Goal: Task Accomplishment & Management: Complete application form

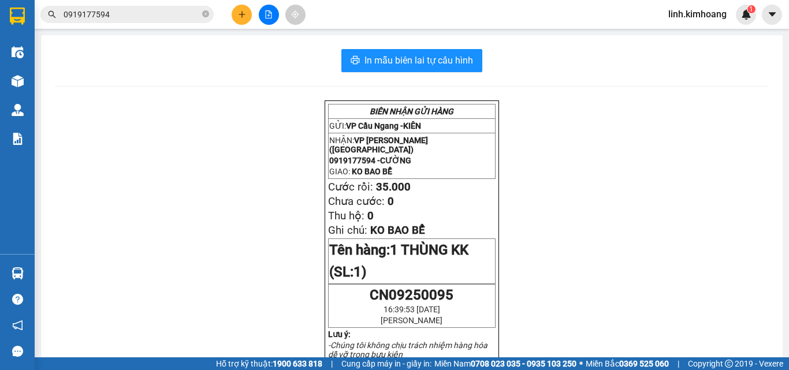
click at [240, 16] on icon "plus" at bounding box center [242, 14] width 8 height 8
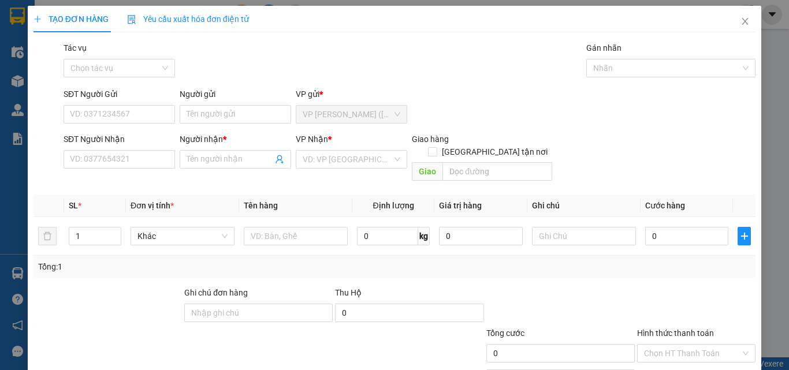
click at [116, 173] on div "SĐT Người Nhận VD: 0377654321" at bounding box center [119, 153] width 111 height 40
click at [131, 166] on input "SĐT Người Nhận" at bounding box center [119, 159] width 111 height 18
type input "0972128816"
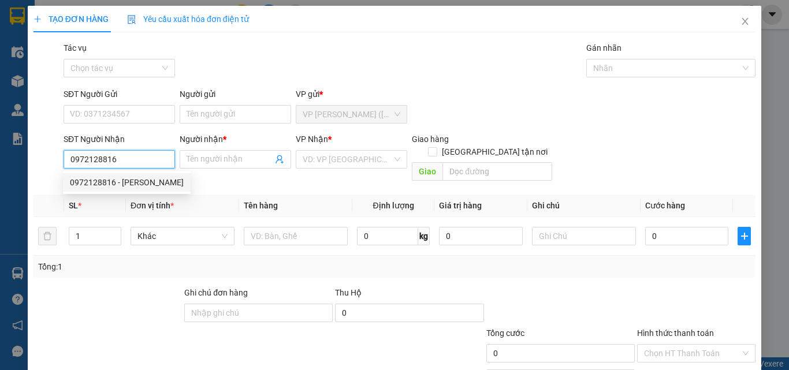
click at [146, 187] on div "0972128816 - [PERSON_NAME]" at bounding box center [127, 182] width 114 height 13
type input "[PERSON_NAME]"
type input "65.000"
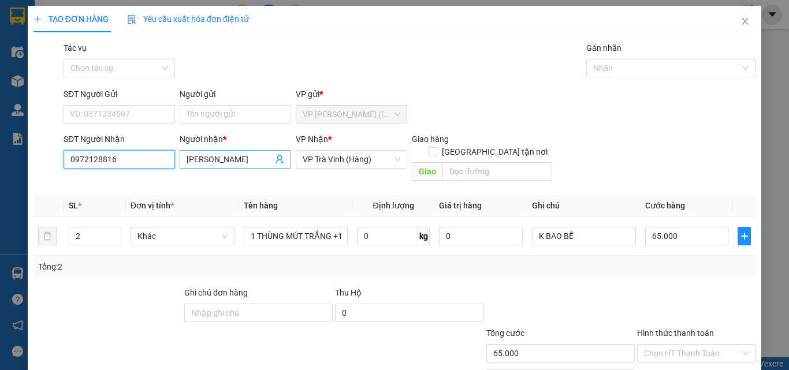
type input "0972128816"
drag, startPoint x: 240, startPoint y: 158, endPoint x: 102, endPoint y: 204, distance: 145.8
click at [105, 205] on div "Transit Pickup Surcharge Ids Transit Deliver Surcharge Ids Transit Deliver Surc…" at bounding box center [395, 230] width 722 height 376
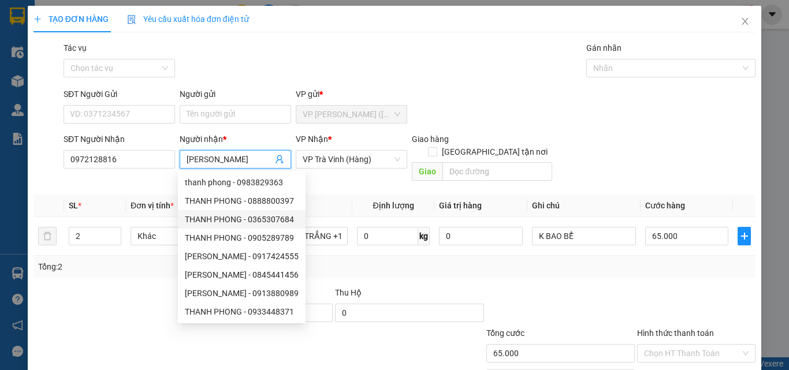
type input "[PERSON_NAME]"
click at [488, 286] on div at bounding box center [560, 306] width 151 height 40
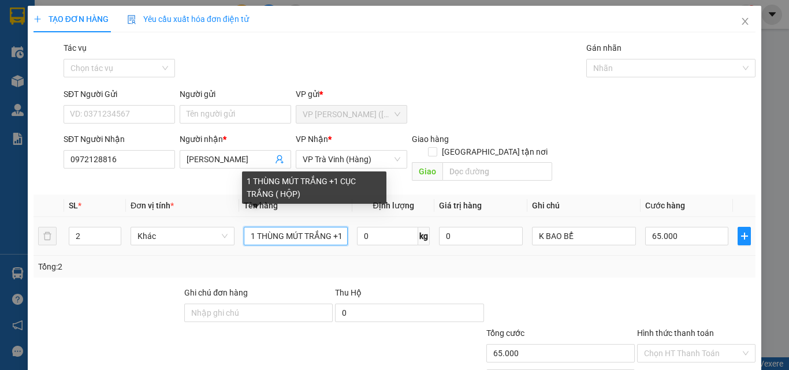
scroll to position [0, 78]
drag, startPoint x: 284, startPoint y: 224, endPoint x: 509, endPoint y: 261, distance: 228.9
click at [508, 261] on div "SL * Đơn vị tính * Tên hàng Định lượng Giá trị hàng Ghi chú Cước hàng 2 Khác 1 …" at bounding box center [395, 236] width 722 height 83
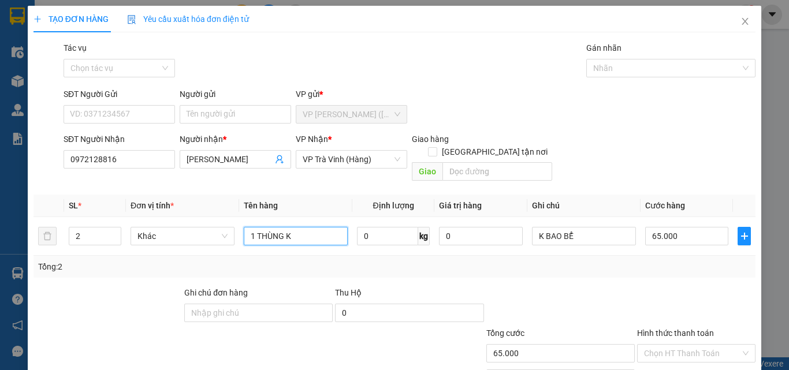
scroll to position [0, 0]
type input "1 THÙNG KT KK"
drag, startPoint x: 88, startPoint y: 221, endPoint x: 27, endPoint y: 262, distance: 73.4
click at [27, 262] on div "TẠO ĐƠN HÀNG Yêu cầu xuất hóa đơn điện tử Transit Pickup Surcharge Ids Transit …" at bounding box center [394, 185] width 789 height 370
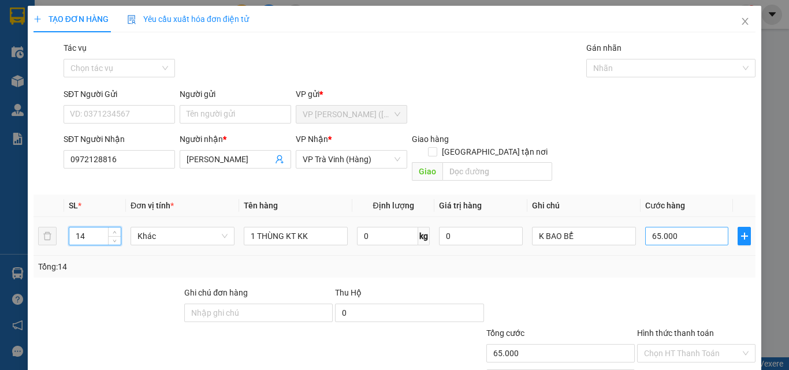
type input "14"
click at [684, 227] on input "65.000" at bounding box center [686, 236] width 83 height 18
type input "3"
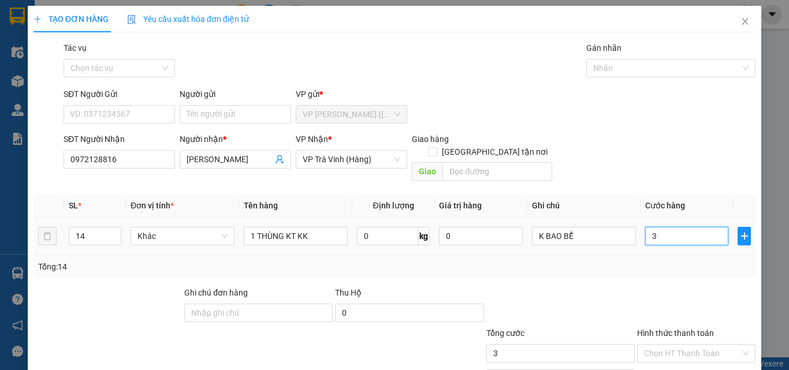
type input "30"
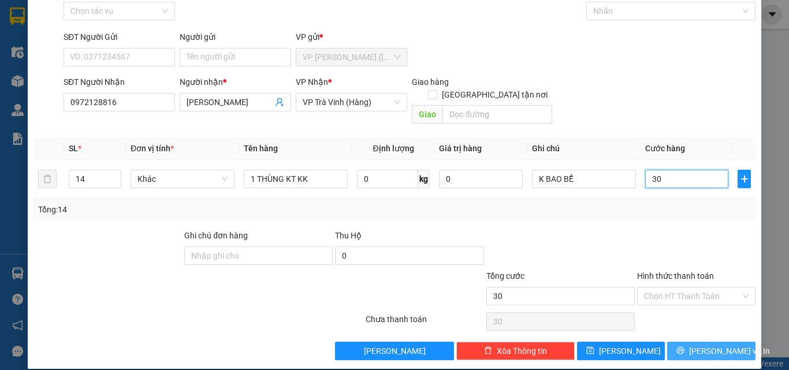
type input "30"
type input "30.000"
click at [713, 345] on span "[PERSON_NAME] và In" at bounding box center [729, 351] width 81 height 13
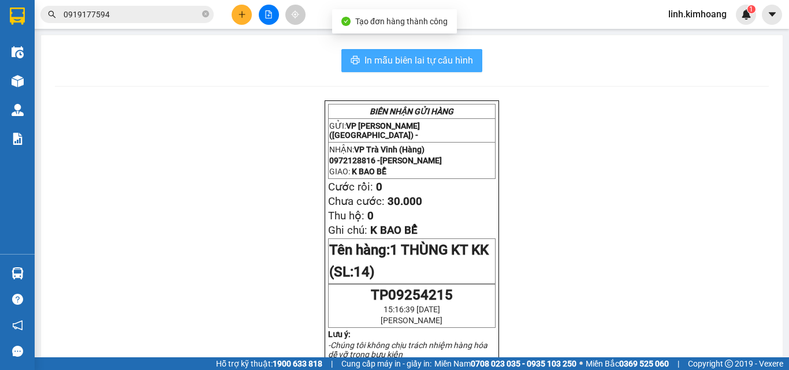
click at [446, 61] on span "In mẫu biên lai tự cấu hình" at bounding box center [418, 60] width 109 height 14
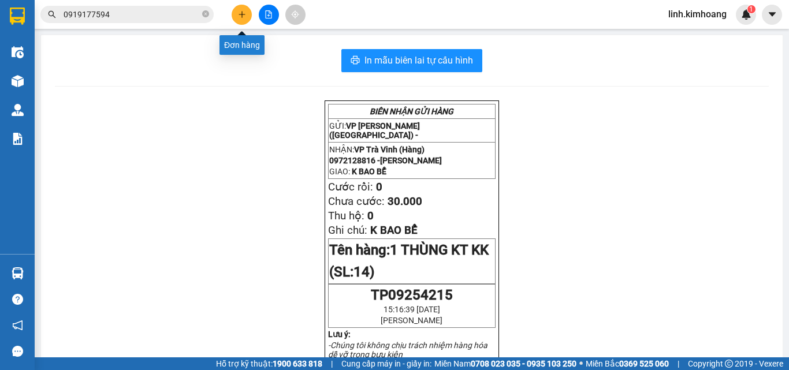
click at [241, 9] on button at bounding box center [242, 15] width 20 height 20
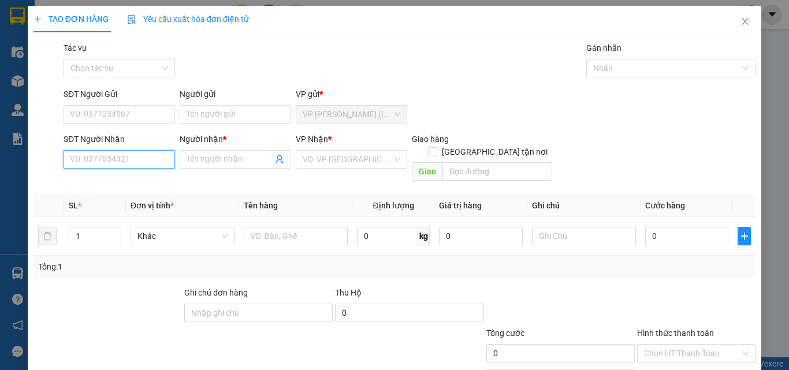
click at [118, 161] on input "SĐT Người Nhận" at bounding box center [119, 159] width 111 height 18
type input "0976109133"
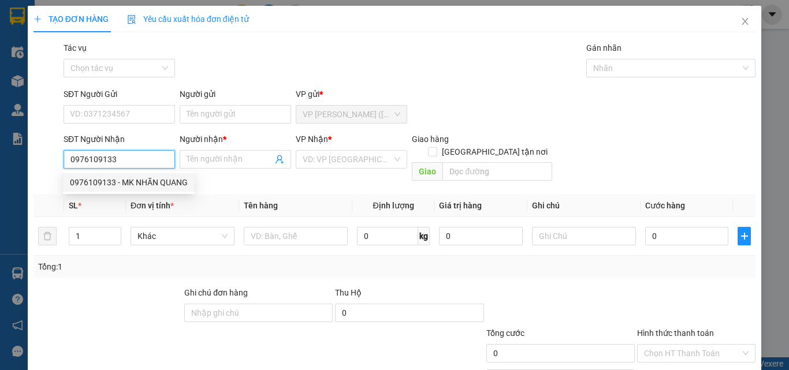
click at [125, 180] on div "0976109133 - MK NHÃN QUANG" at bounding box center [129, 182] width 118 height 13
type input "MK NHÃN QUANG"
type input "20.000"
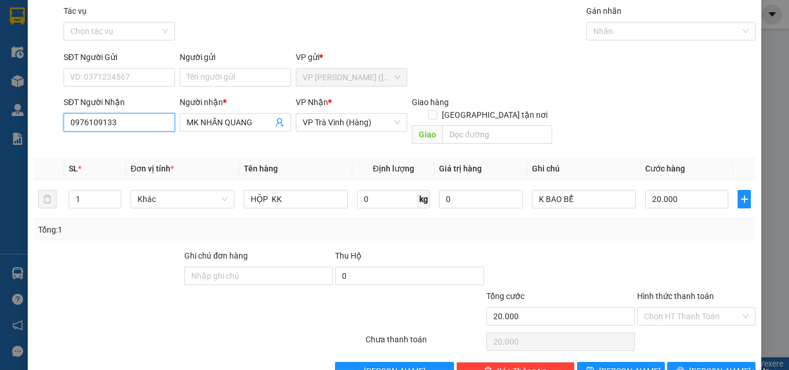
scroll to position [57, 0]
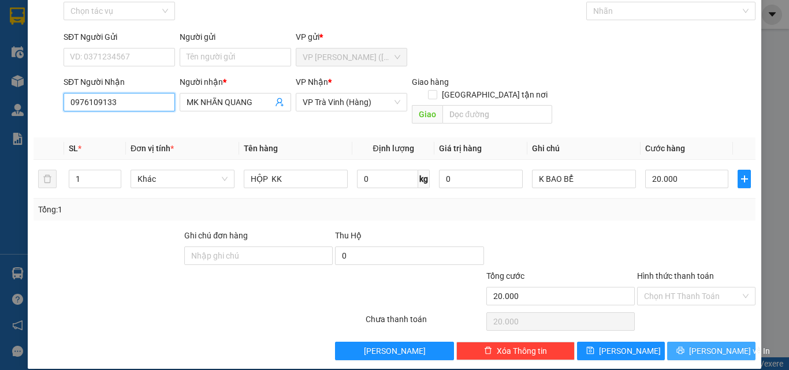
type input "0976109133"
click at [692, 342] on button "[PERSON_NAME] và In" at bounding box center [711, 351] width 88 height 18
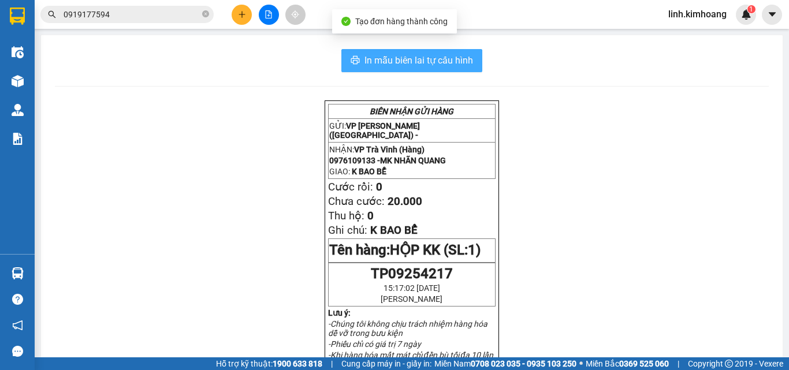
click at [452, 64] on span "In mẫu biên lai tự cấu hình" at bounding box center [418, 60] width 109 height 14
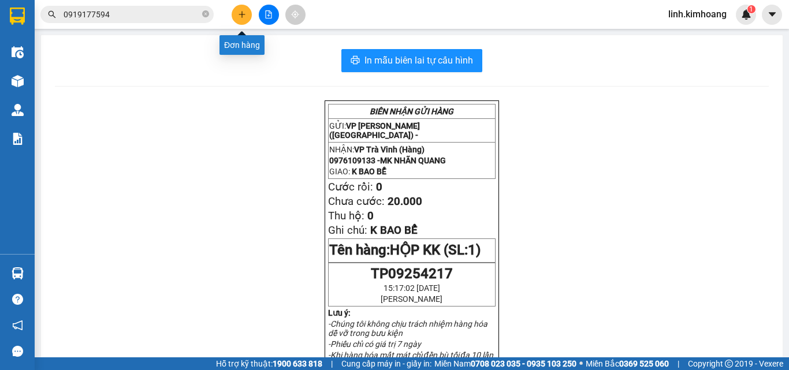
click at [239, 18] on icon "plus" at bounding box center [242, 14] width 8 height 8
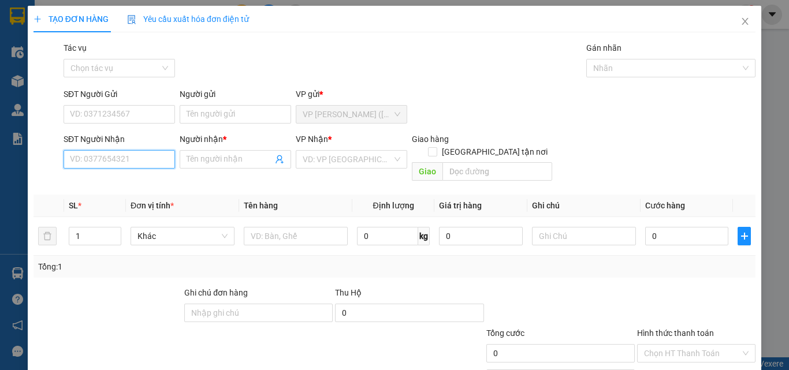
click at [116, 166] on input "SĐT Người Nhận" at bounding box center [119, 159] width 111 height 18
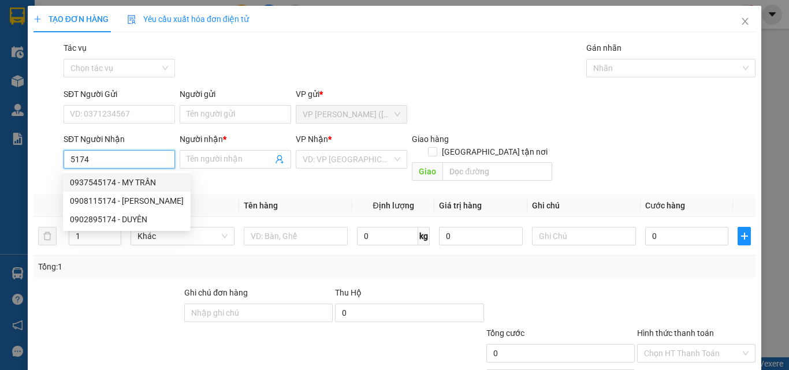
click at [139, 185] on div "0937545174 - MY TRẦN" at bounding box center [127, 182] width 114 height 13
type input "0937545174"
type input "MY TRẦN"
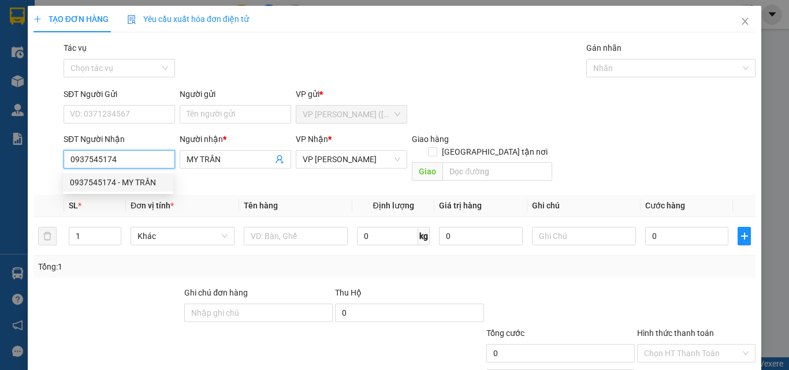
type input "40.000"
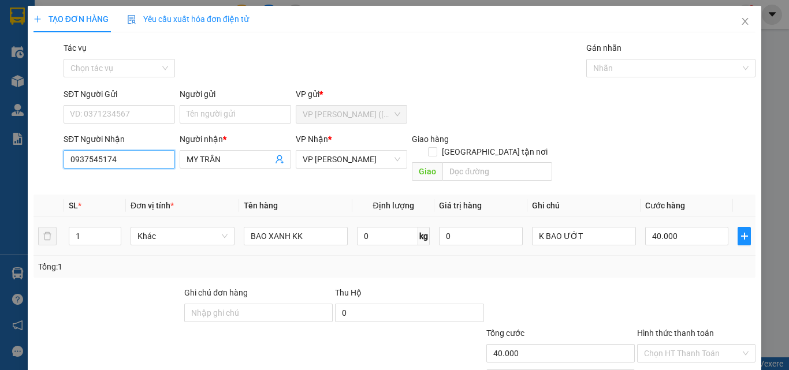
drag, startPoint x: 105, startPoint y: 222, endPoint x: 0, endPoint y: 250, distance: 108.9
click at [0, 250] on div "TẠO ĐƠN HÀNG Yêu cầu xuất hóa đơn điện tử Transit Pickup Surcharge Ids Transit …" at bounding box center [394, 185] width 789 height 370
type input "0937545174"
drag, startPoint x: 92, startPoint y: 210, endPoint x: 28, endPoint y: 245, distance: 72.9
click at [28, 245] on div "TẠO ĐƠN HÀNG Yêu cầu xuất hóa đơn điện tử Transit Pickup Surcharge Ids Transit …" at bounding box center [395, 216] width 734 height 421
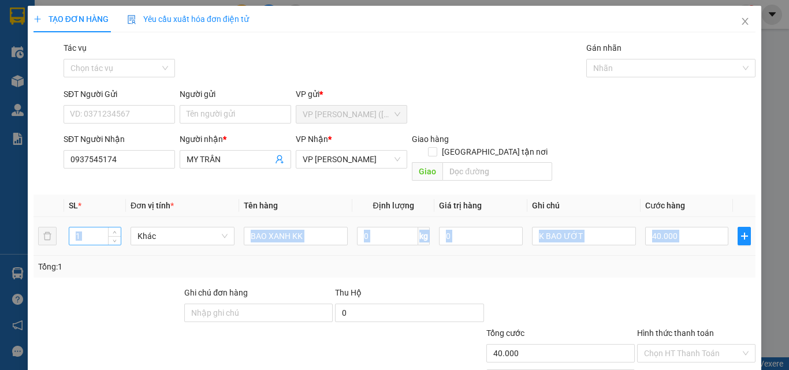
click at [93, 232] on div "1" at bounding box center [95, 236] width 53 height 18
drag, startPoint x: 95, startPoint y: 226, endPoint x: 26, endPoint y: 247, distance: 72.4
click at [26, 247] on div "TẠO ĐƠN HÀNG Yêu cầu xuất hóa đơn điện tử Transit Pickup Surcharge Ids Transit …" at bounding box center [394, 185] width 789 height 370
type input "3"
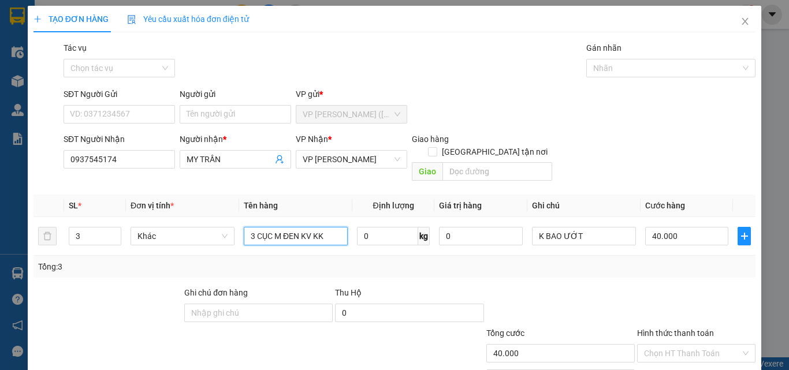
type input "3 CỤC M ĐEN KV KK"
type input "1"
type input "15"
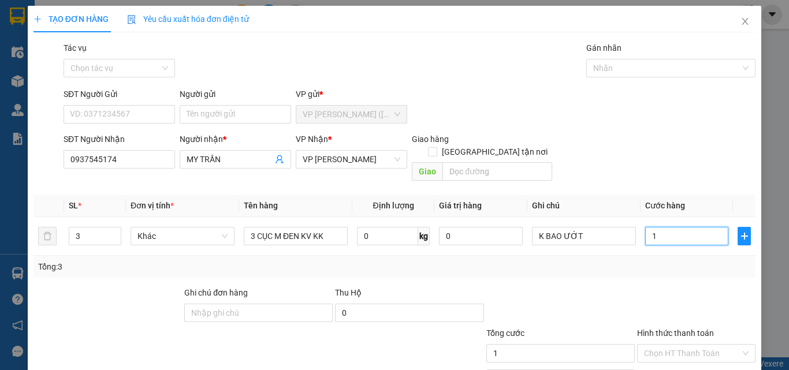
type input "15"
type input "150"
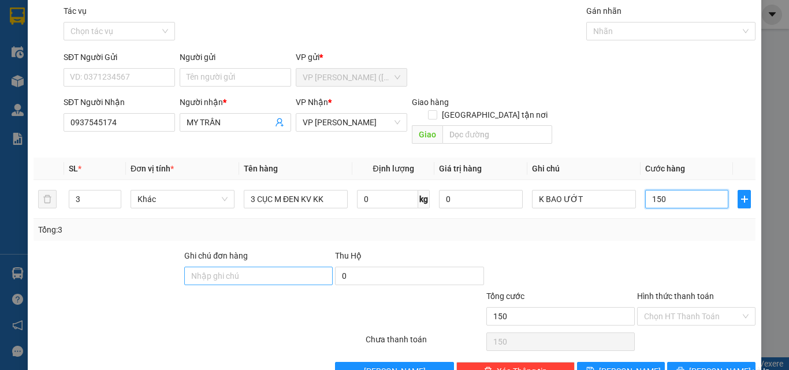
scroll to position [57, 0]
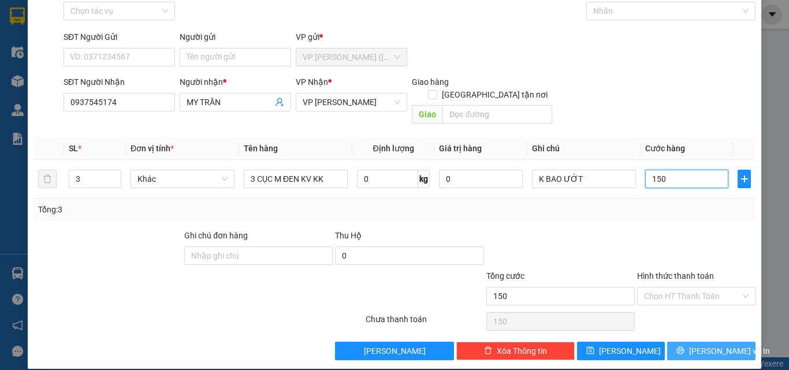
type input "150"
type input "150.000"
click at [704, 345] on span "[PERSON_NAME] và In" at bounding box center [729, 351] width 81 height 13
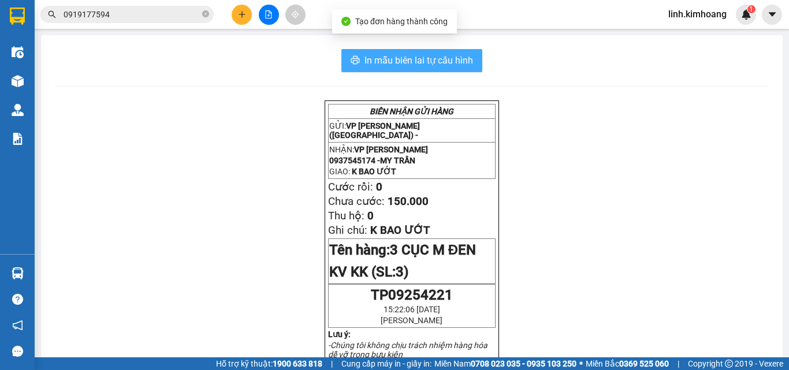
click at [423, 53] on span "In mẫu biên lai tự cấu hình" at bounding box center [418, 60] width 109 height 14
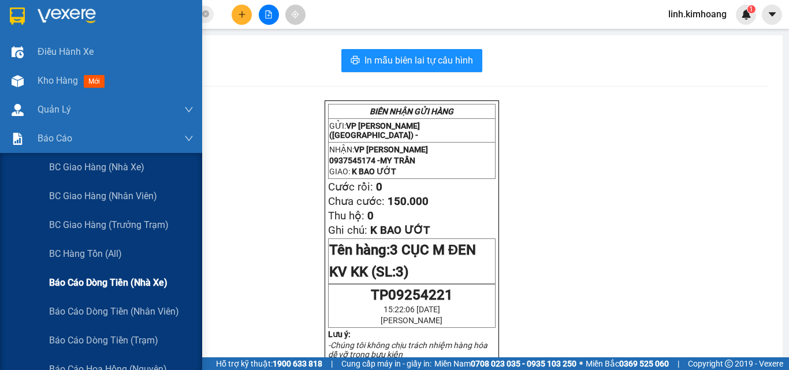
scroll to position [116, 0]
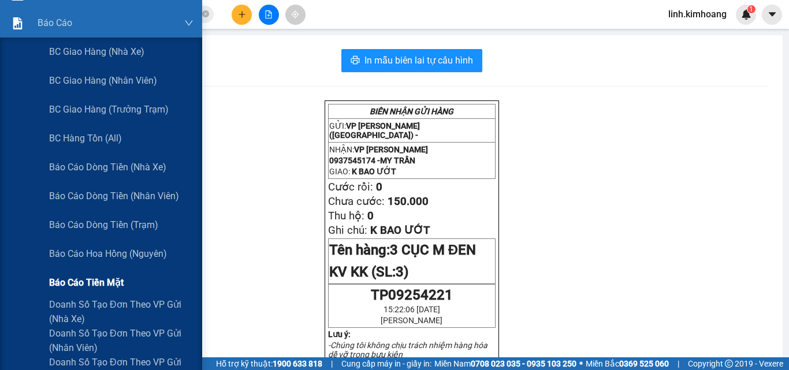
click at [105, 281] on span "Báo cáo tiền mặt" at bounding box center [86, 283] width 75 height 14
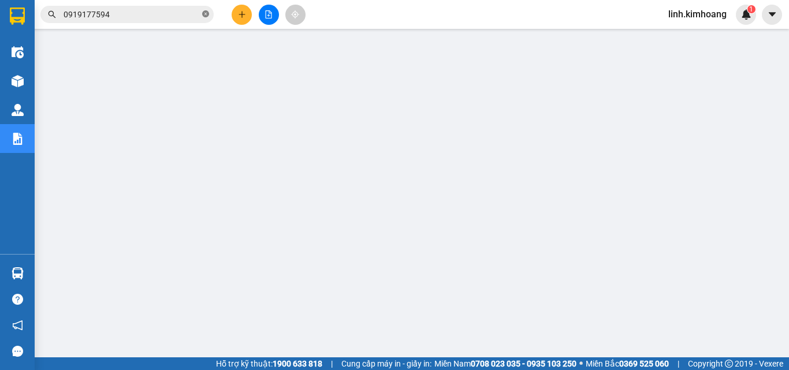
click at [203, 13] on icon "close-circle" at bounding box center [205, 13] width 7 height 7
click at [167, 16] on input "text" at bounding box center [132, 14] width 136 height 13
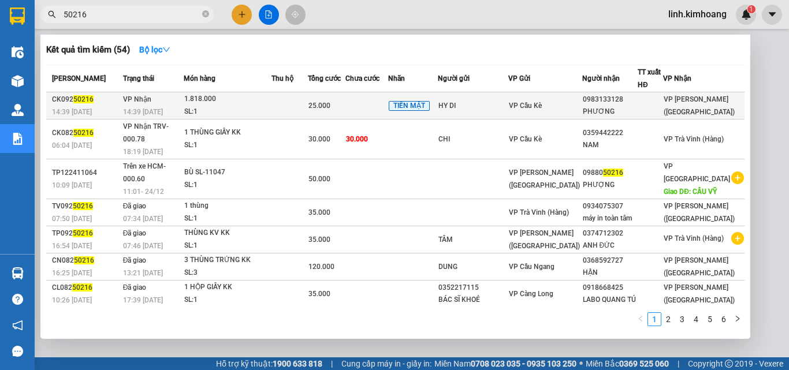
type input "50216"
click at [605, 99] on div "0983133128" at bounding box center [610, 100] width 54 height 12
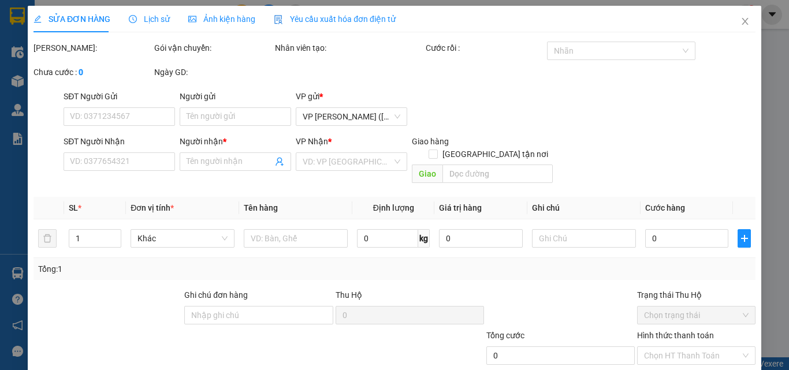
type input "HY DI"
type input "0983133128"
type input "PHƯƠNG"
type input "25.000"
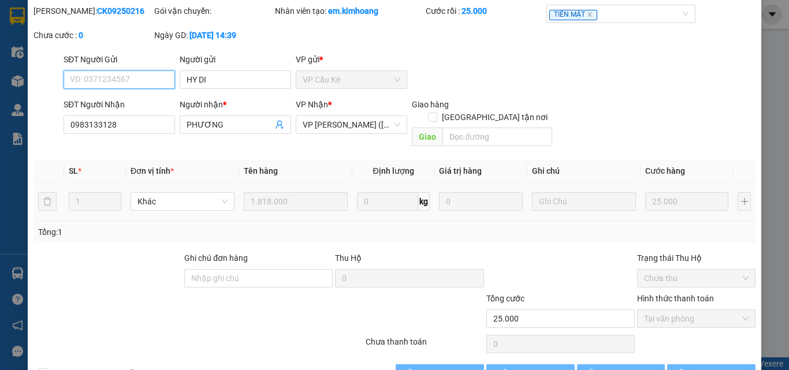
scroll to position [59, 0]
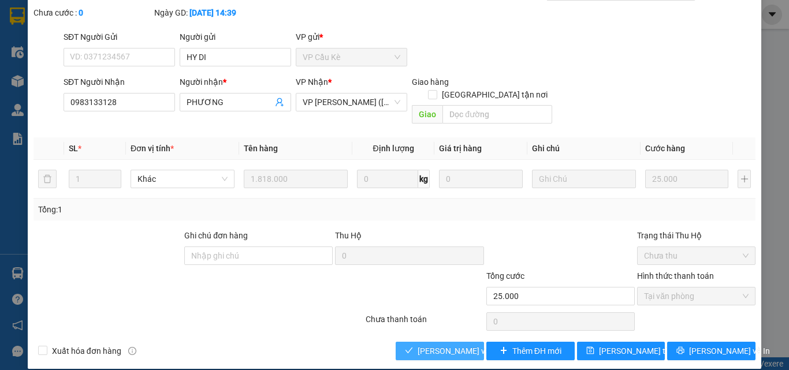
click at [423, 345] on span "[PERSON_NAME] và Giao hàng" at bounding box center [473, 351] width 111 height 13
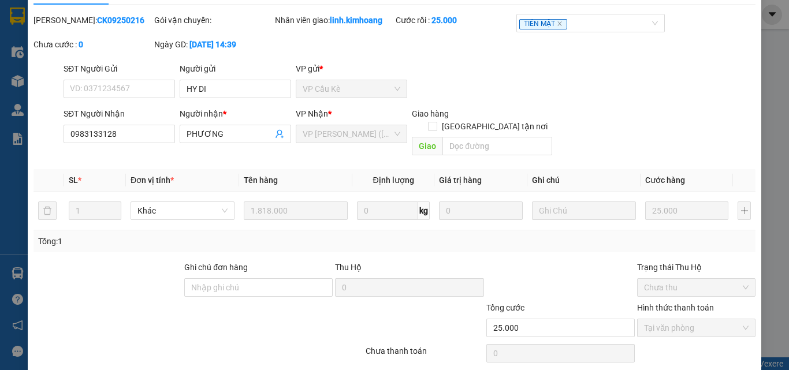
scroll to position [0, 0]
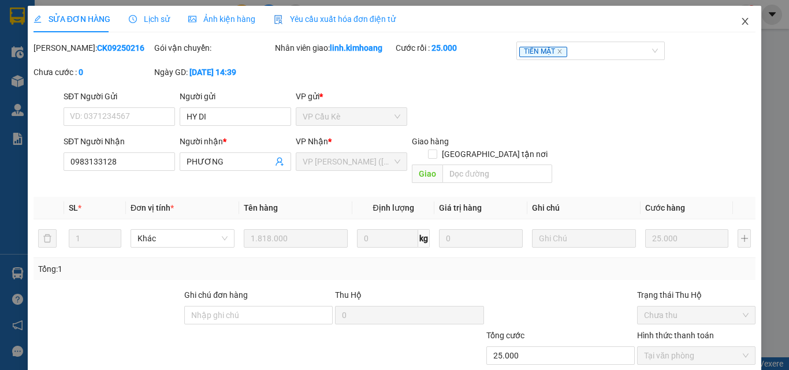
click at [741, 24] on icon "close" at bounding box center [745, 21] width 9 height 9
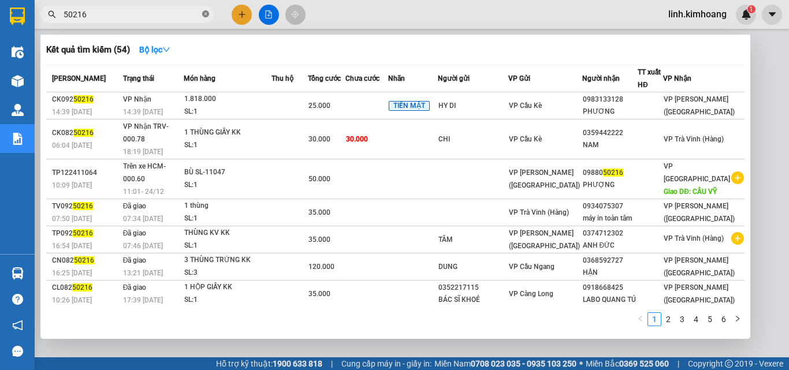
click at [203, 15] on icon "close-circle" at bounding box center [205, 13] width 7 height 7
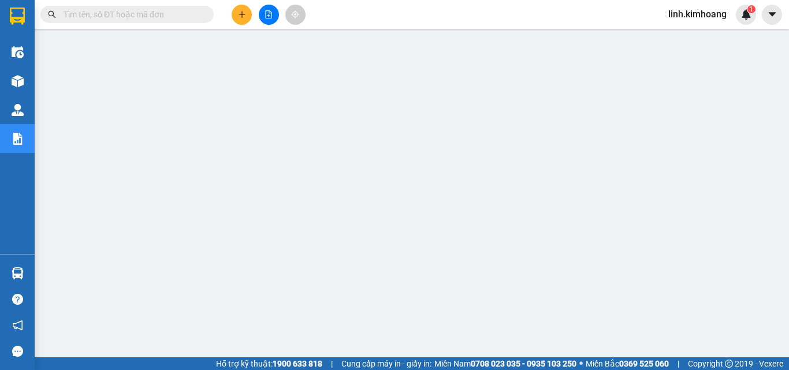
click at [146, 18] on input "text" at bounding box center [132, 14] width 136 height 13
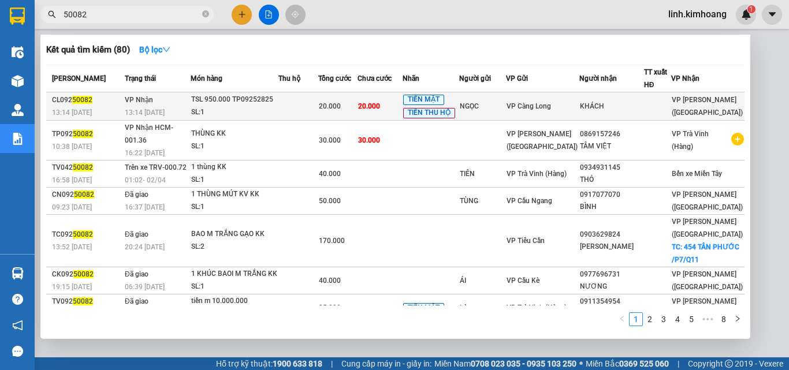
type input "50082"
click at [579, 104] on div "VP Càng Long" at bounding box center [543, 106] width 72 height 13
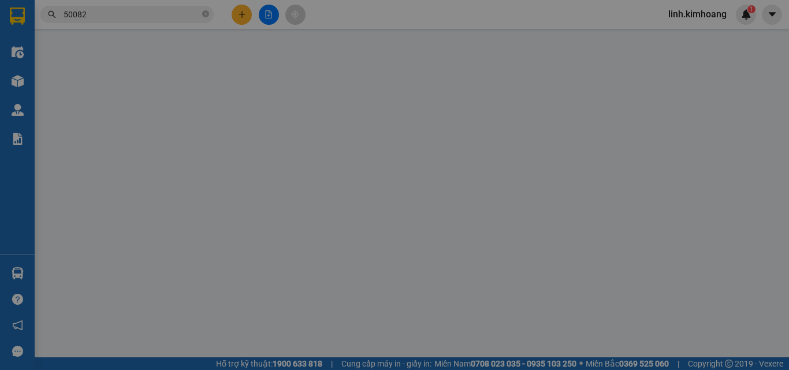
type input "NGỌC"
type input "KHÁCH"
type input "20.000"
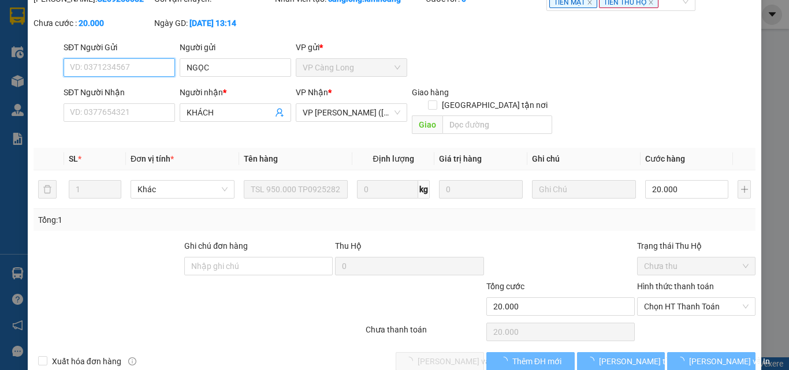
scroll to position [59, 0]
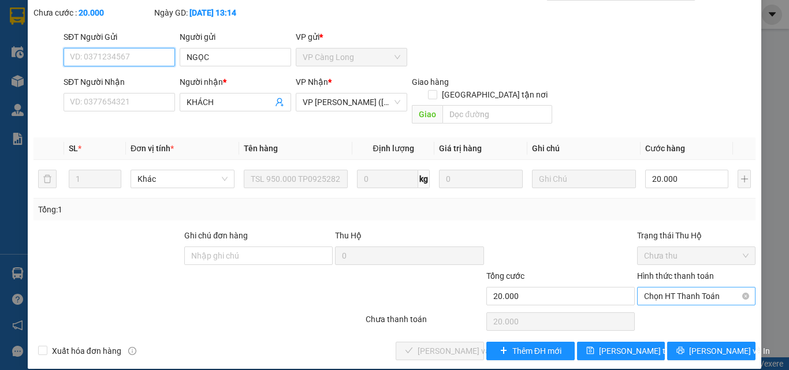
click at [669, 288] on span "Chọn HT Thanh Toán" at bounding box center [696, 296] width 105 height 17
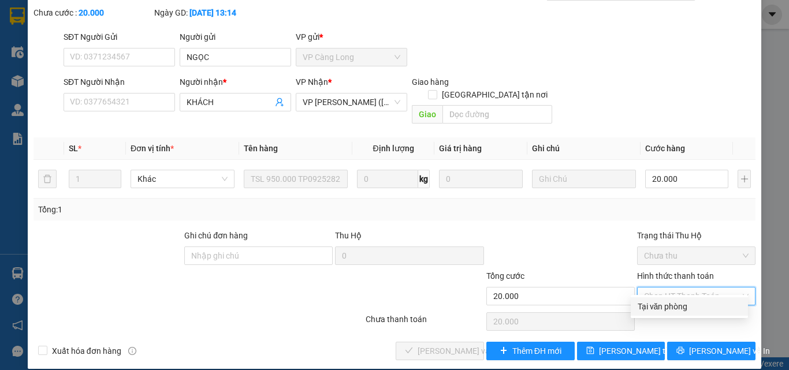
click at [662, 307] on div "Tại văn phòng" at bounding box center [689, 306] width 103 height 13
type input "0"
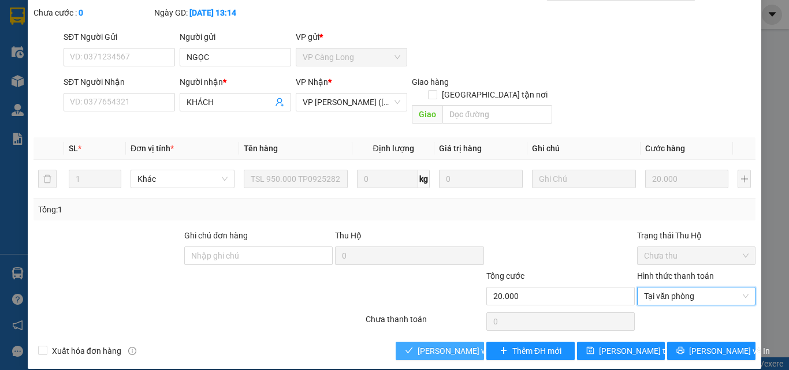
click at [439, 345] on span "[PERSON_NAME] và Giao hàng" at bounding box center [473, 351] width 111 height 13
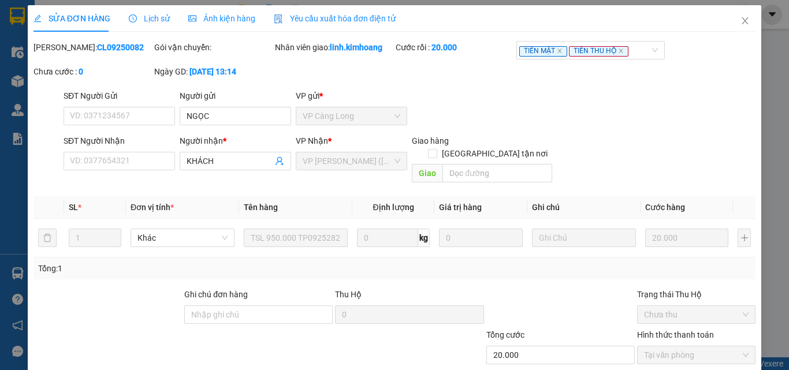
scroll to position [0, 0]
click at [743, 23] on span "Close" at bounding box center [745, 22] width 32 height 32
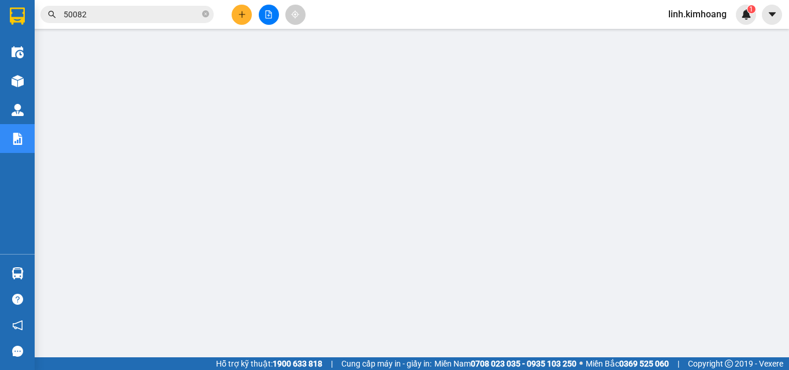
click at [243, 14] on icon "plus" at bounding box center [242, 14] width 8 height 8
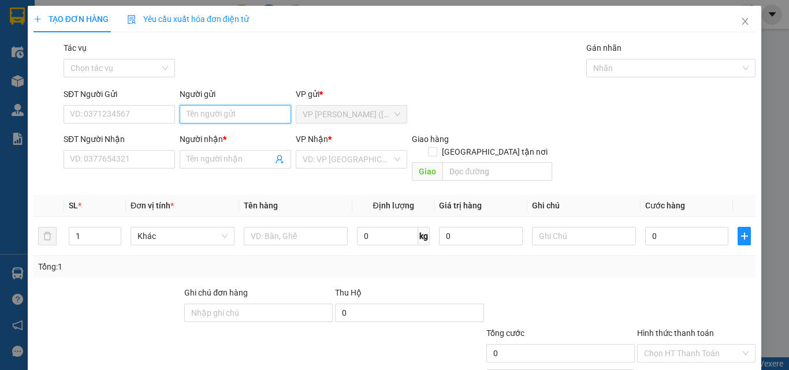
click at [184, 112] on input "Người gửi" at bounding box center [235, 114] width 111 height 18
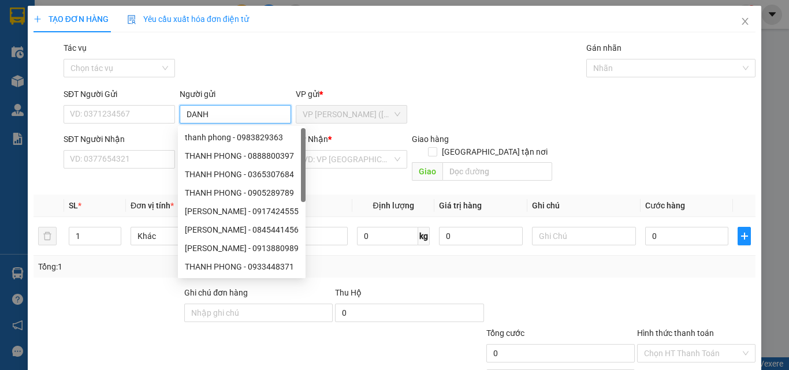
type input "DANH"
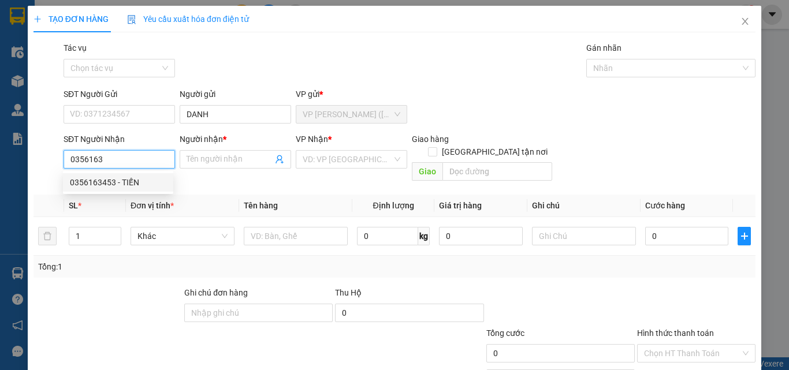
click at [115, 185] on div "0356163453 - TIẾN" at bounding box center [118, 182] width 96 height 13
type input "0356163453"
type input "TIẾN"
type input "25.000"
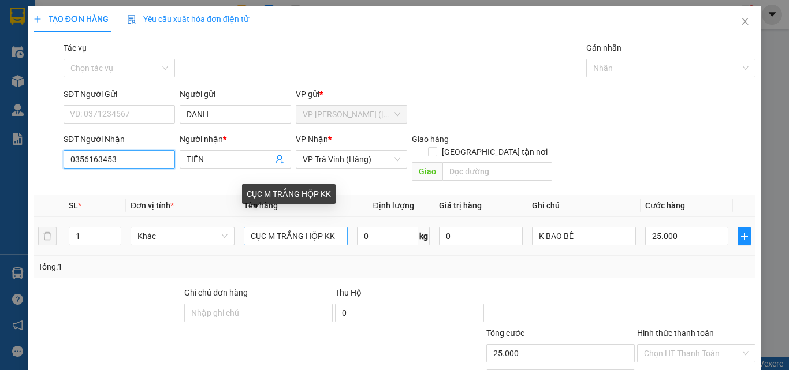
type input "0356163453"
drag, startPoint x: 337, startPoint y: 221, endPoint x: 142, endPoint y: 276, distance: 202.4
click at [143, 276] on div "Transit Pickup Surcharge Ids Transit Deliver Surcharge Ids Transit Deliver Surc…" at bounding box center [395, 230] width 722 height 376
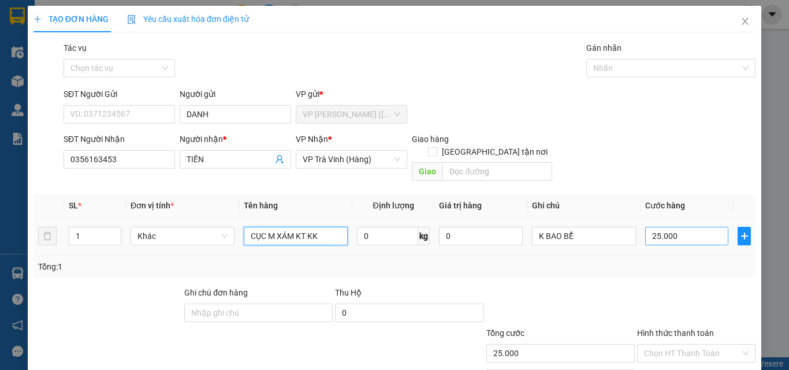
type input "CỤC M XÁM KT KK"
click at [683, 227] on input "25.000" at bounding box center [686, 236] width 83 height 18
type input "2"
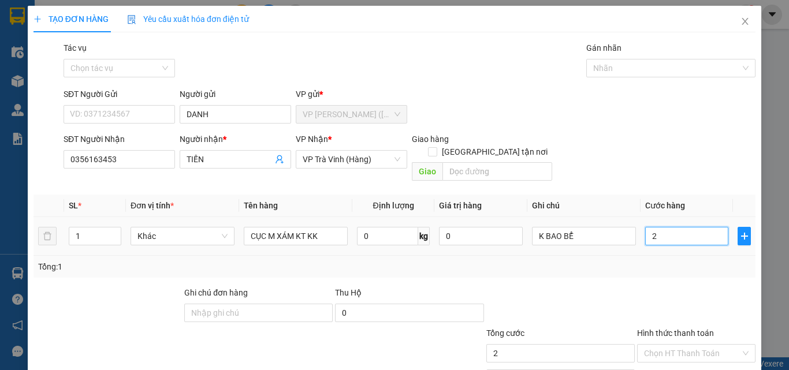
type input "20"
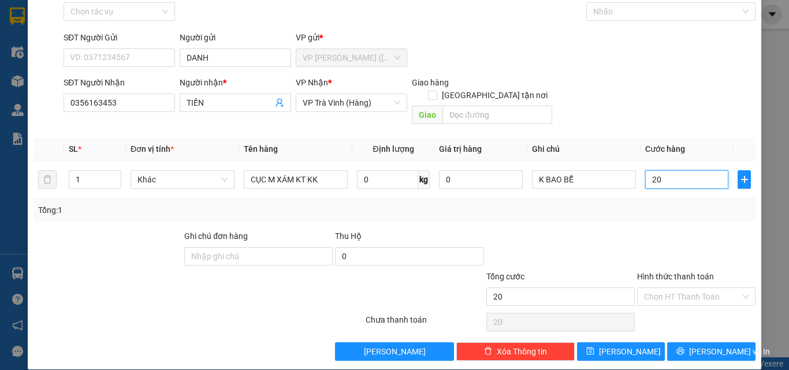
scroll to position [57, 0]
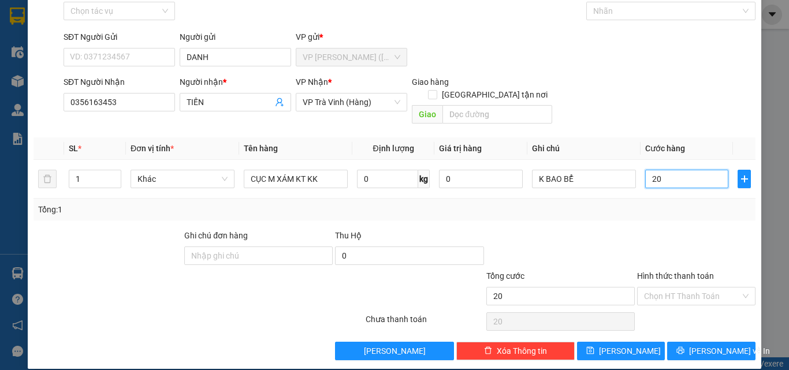
type input "20"
type input "20.000"
click at [683, 273] on div "Hình thức thanh toán" at bounding box center [696, 278] width 118 height 17
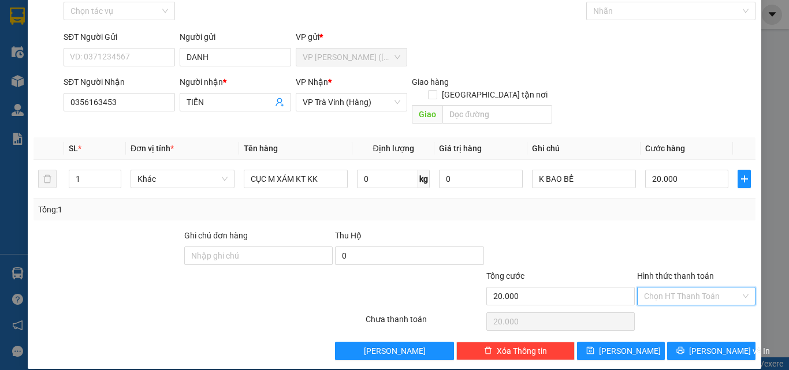
click at [682, 291] on input "Hình thức thanh toán" at bounding box center [692, 296] width 96 height 17
click at [672, 309] on div "Tại văn phòng" at bounding box center [689, 306] width 103 height 13
type input "0"
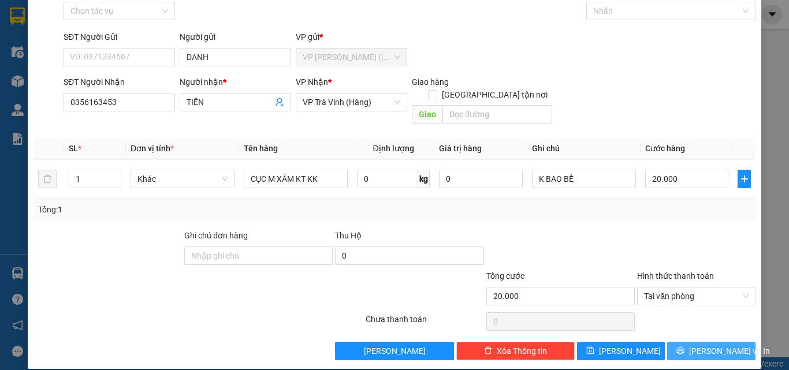
click at [678, 342] on button "[PERSON_NAME] và In" at bounding box center [711, 351] width 88 height 18
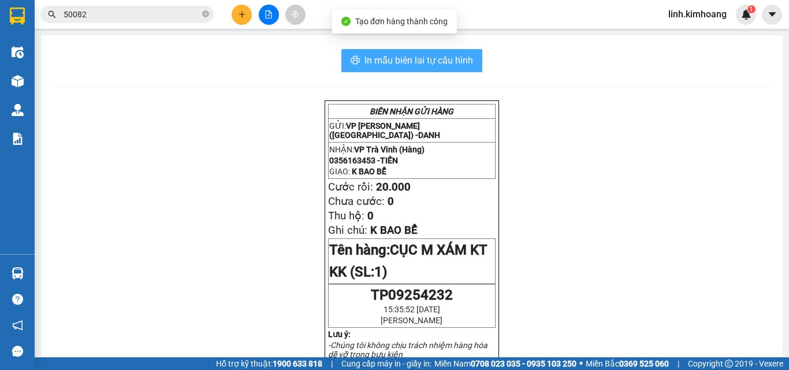
click at [438, 58] on span "In mẫu biên lai tự cấu hình" at bounding box center [418, 60] width 109 height 14
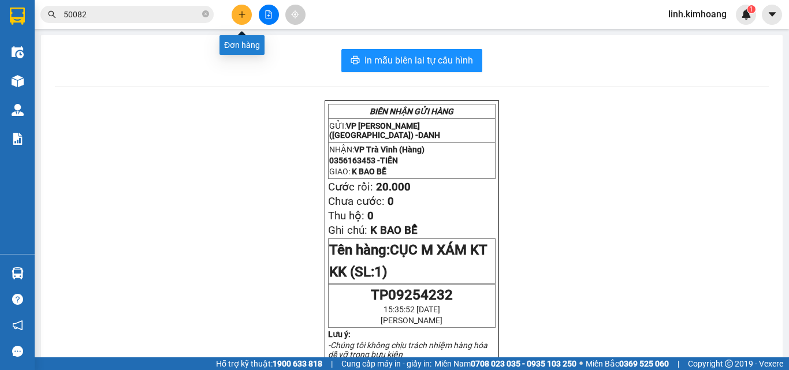
click at [248, 13] on button at bounding box center [242, 15] width 20 height 20
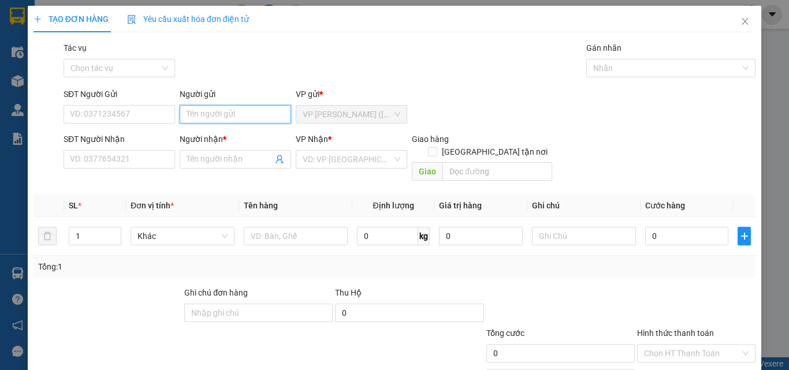
click at [257, 113] on input "Người gửi" at bounding box center [235, 114] width 111 height 18
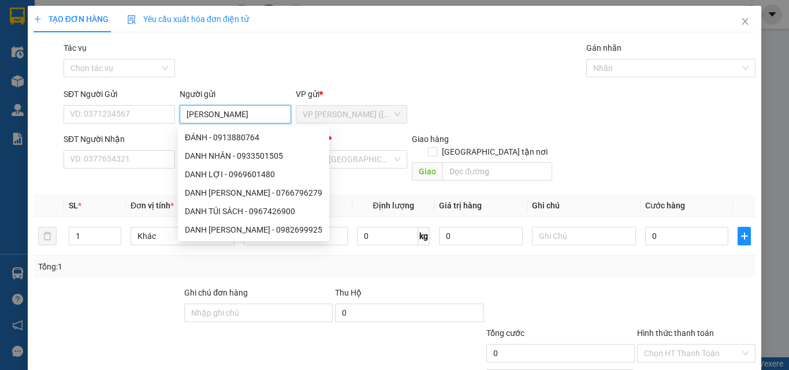
type input "[PERSON_NAME]"
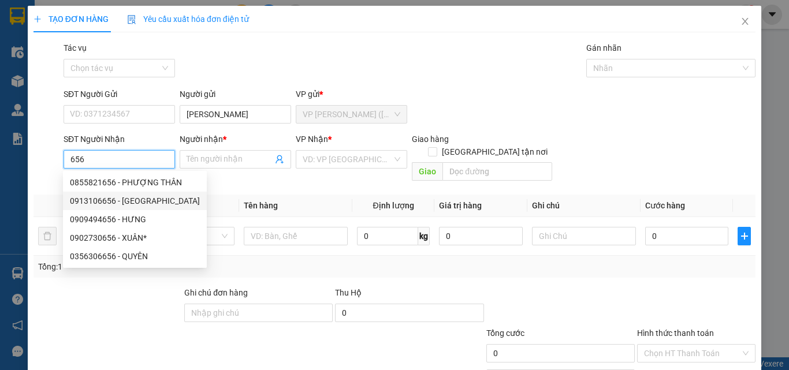
click at [146, 198] on div "0913106656 - [GEOGRAPHIC_DATA]" at bounding box center [135, 201] width 130 height 13
type input "0913106656"
type input "[GEOGRAPHIC_DATA]"
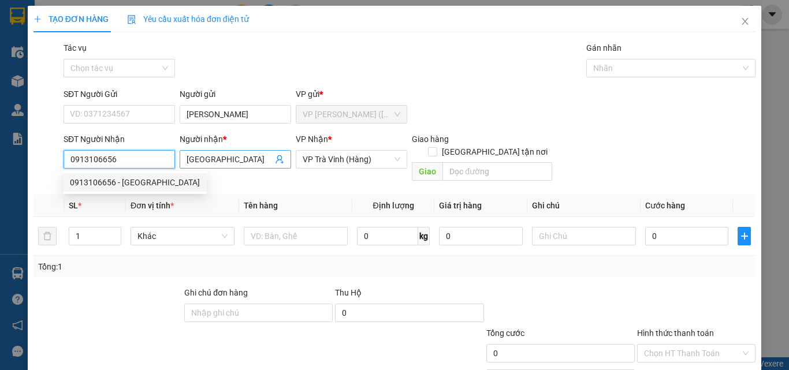
type input "25.000"
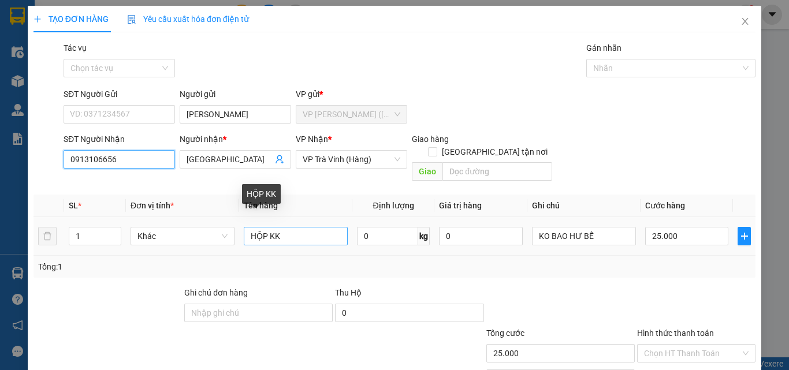
type input "0913106656"
drag, startPoint x: 314, startPoint y: 225, endPoint x: 0, endPoint y: 306, distance: 324.6
click at [0, 306] on div "TẠO ĐƠN HÀNG Yêu cầu xuất hóa đơn điện tử Transit Pickup Surcharge Ids Transit …" at bounding box center [394, 185] width 789 height 370
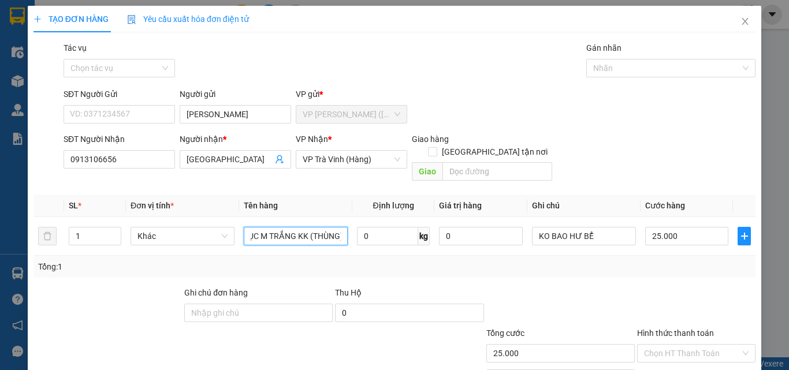
scroll to position [0, 10]
type input "CỤC M TRẮNG KK (THÙNG)"
type input "3"
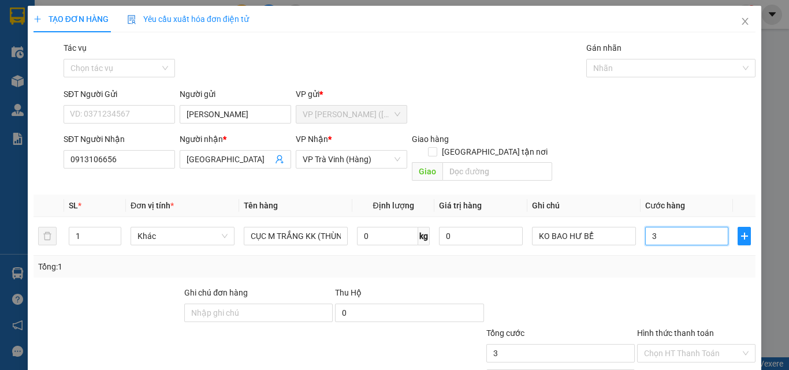
type input "30"
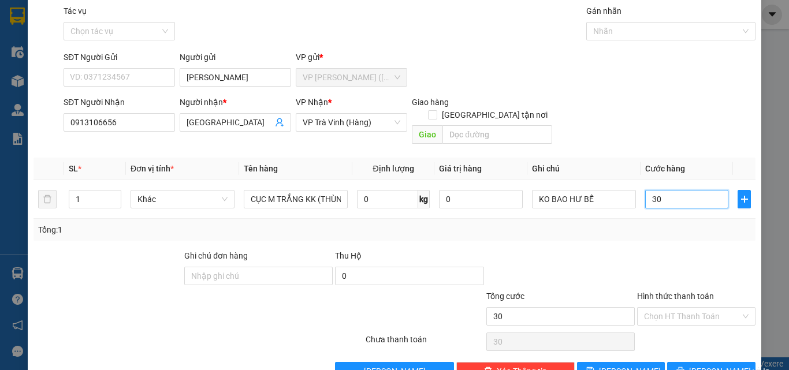
scroll to position [57, 0]
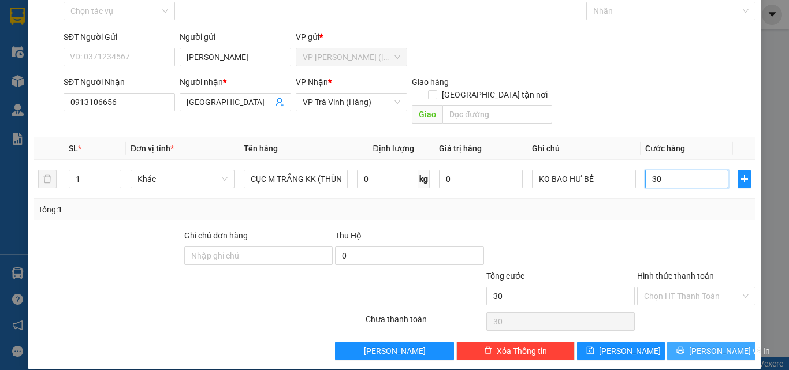
type input "30"
click at [693, 342] on button "[PERSON_NAME] và In" at bounding box center [711, 351] width 88 height 18
type input "30.000"
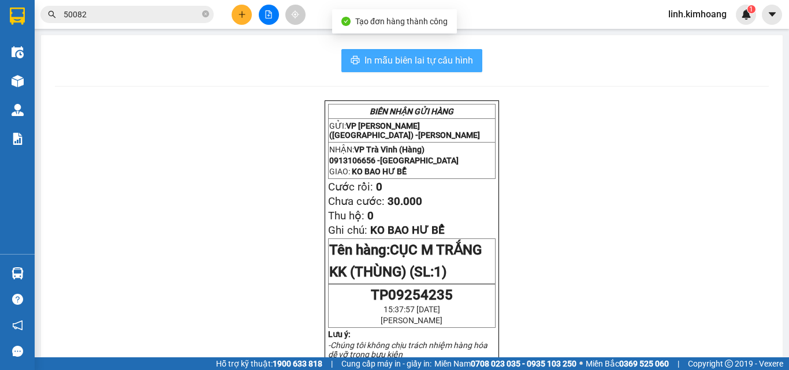
drag, startPoint x: 433, startPoint y: 53, endPoint x: 455, endPoint y: 70, distance: 27.9
click at [434, 54] on button "In mẫu biên lai tự cấu hình" at bounding box center [411, 60] width 141 height 23
